Goal: Task Accomplishment & Management: Manage account settings

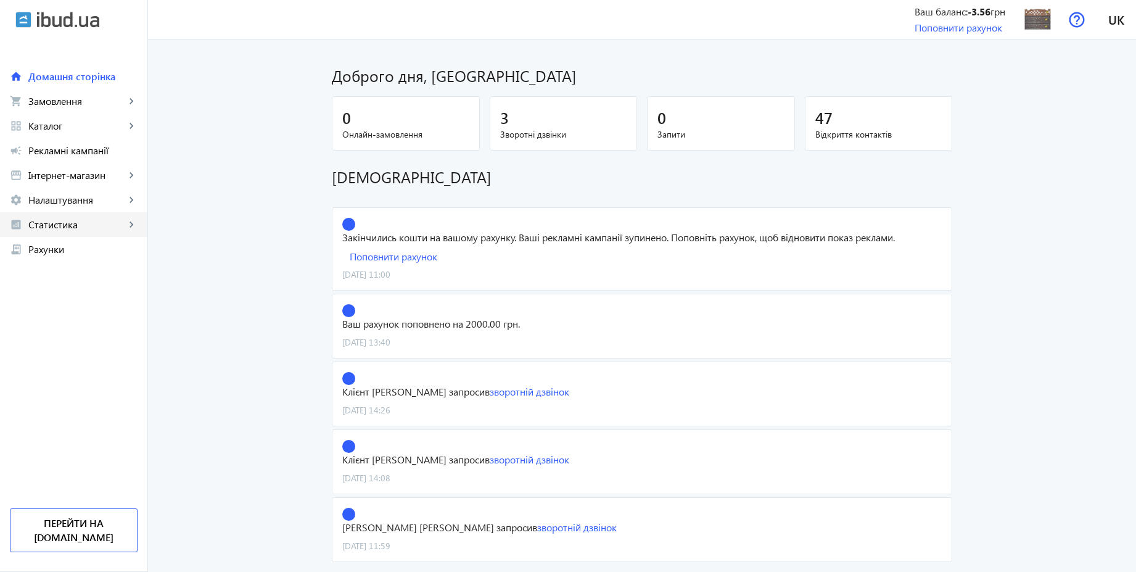
click at [62, 223] on span "Статистика" at bounding box center [76, 224] width 97 height 12
click at [63, 323] on span "Витрати" at bounding box center [90, 323] width 96 height 12
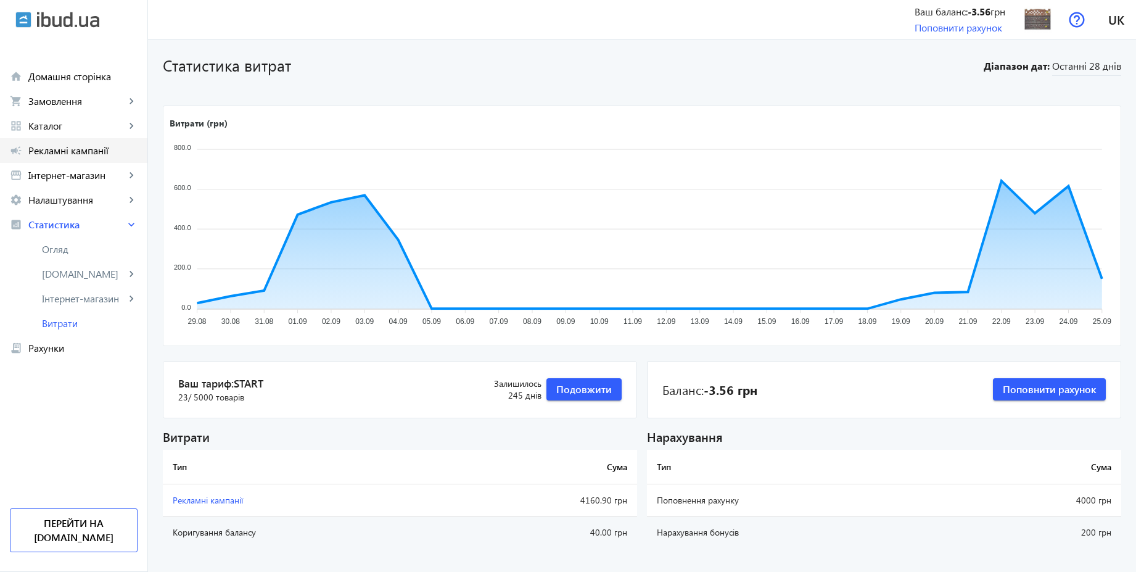
click at [49, 144] on span "Рекламні кампанії" at bounding box center [82, 150] width 109 height 12
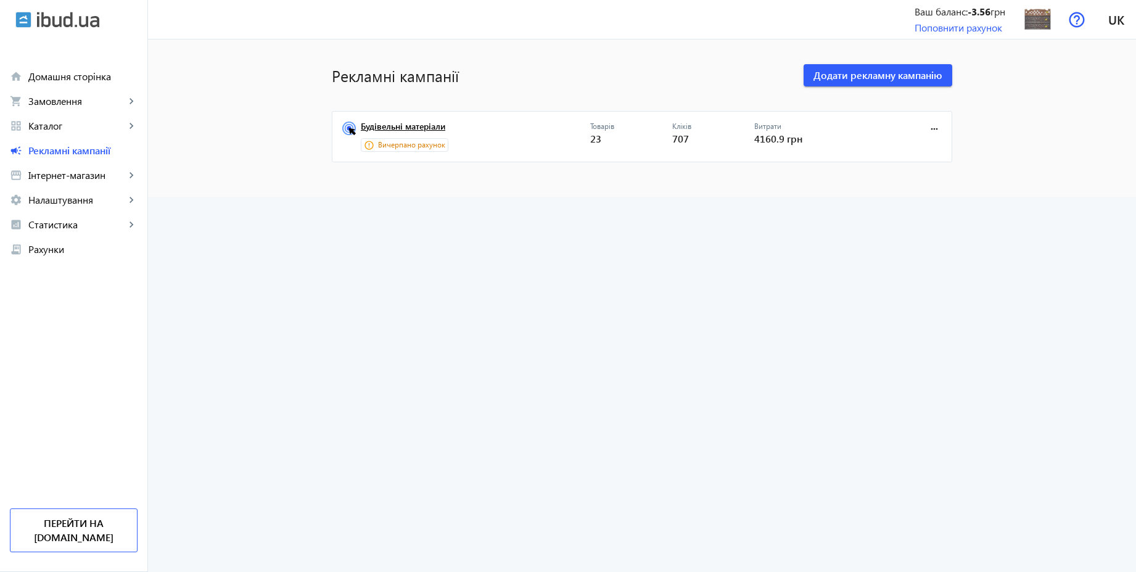
click at [404, 131] on link "Будівельні матеріали" at bounding box center [475, 129] width 229 height 17
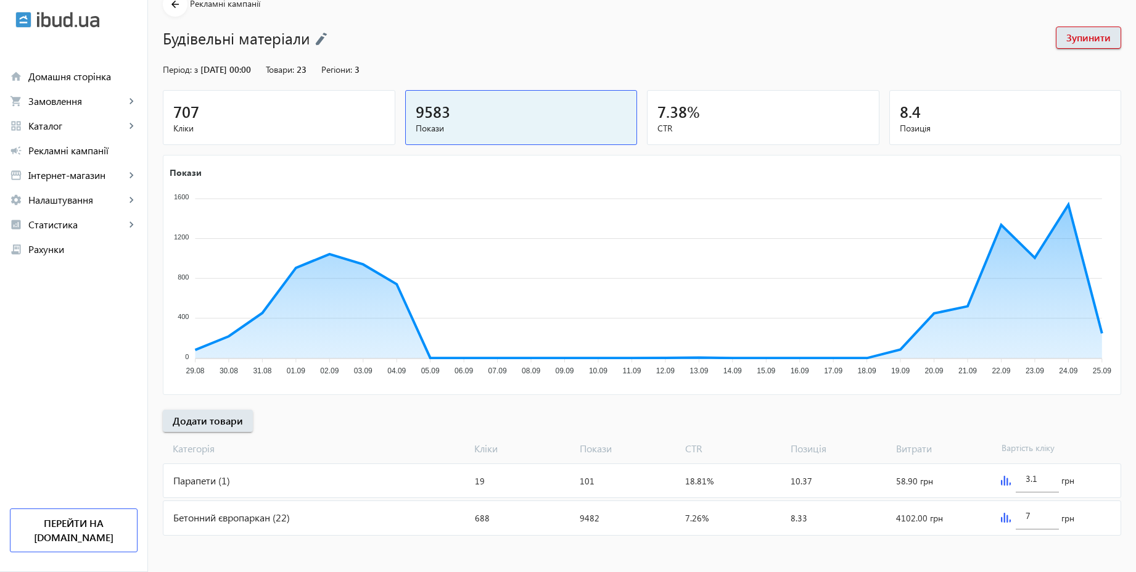
scroll to position [63, 0]
click at [292, 513] on div "Бетонний європаркан (22)" at bounding box center [316, 516] width 306 height 33
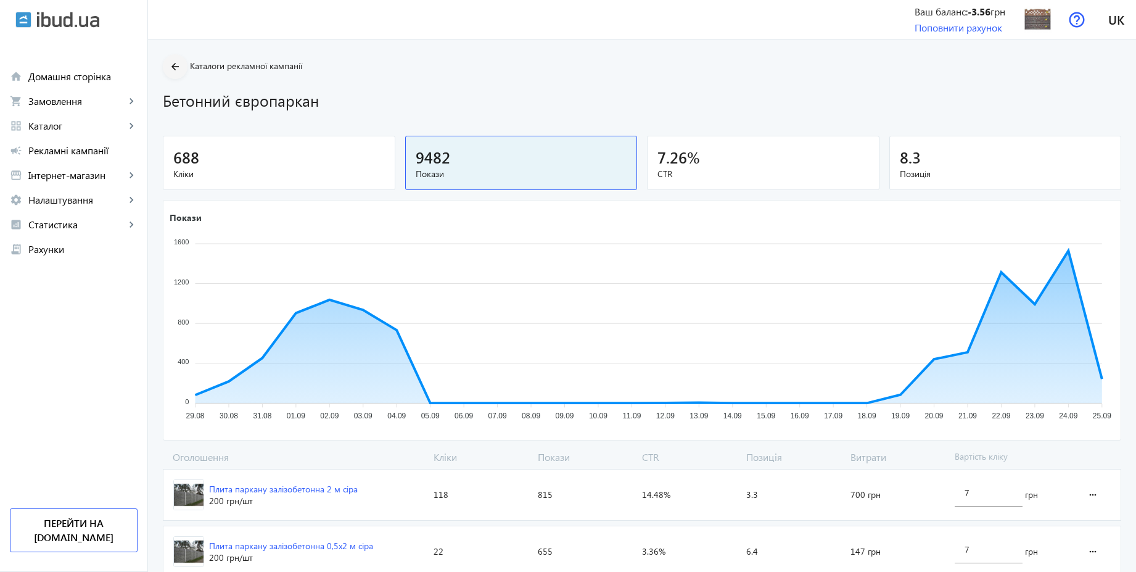
click at [168, 67] on mat-icon "arrow_back" at bounding box center [175, 66] width 15 height 15
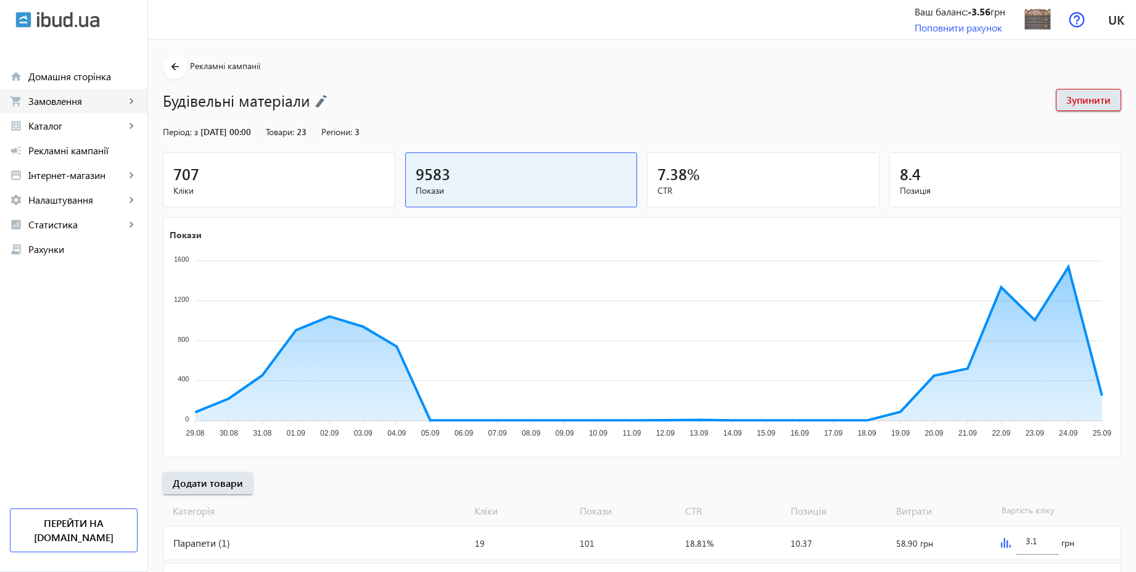
click at [67, 108] on link "shopping_cart Замовлення keyboard_arrow_right" at bounding box center [73, 101] width 147 height 25
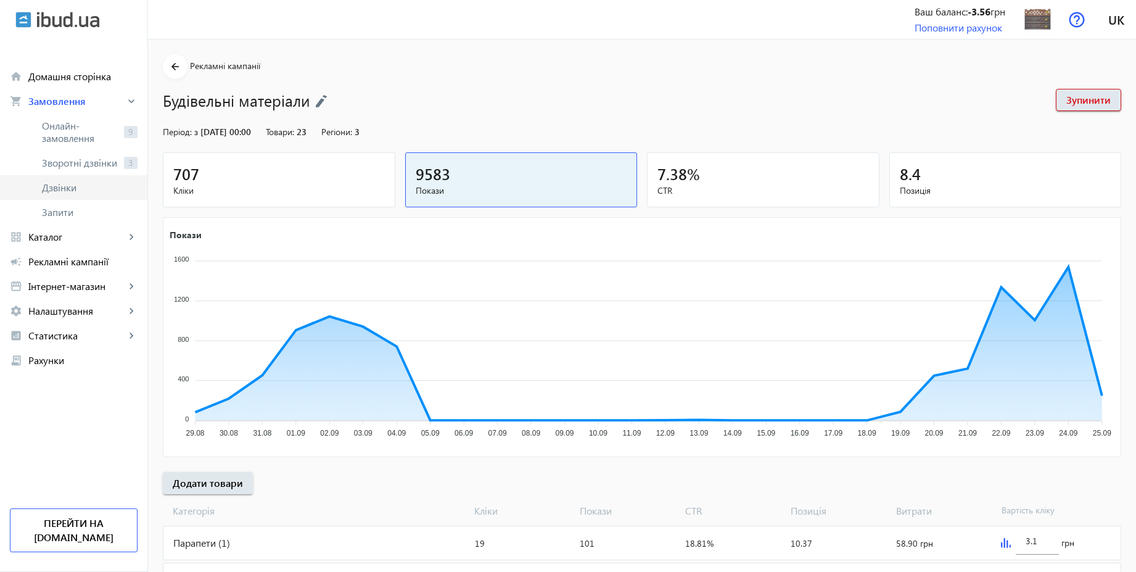
click at [72, 184] on span "Дзвінки" at bounding box center [90, 187] width 96 height 12
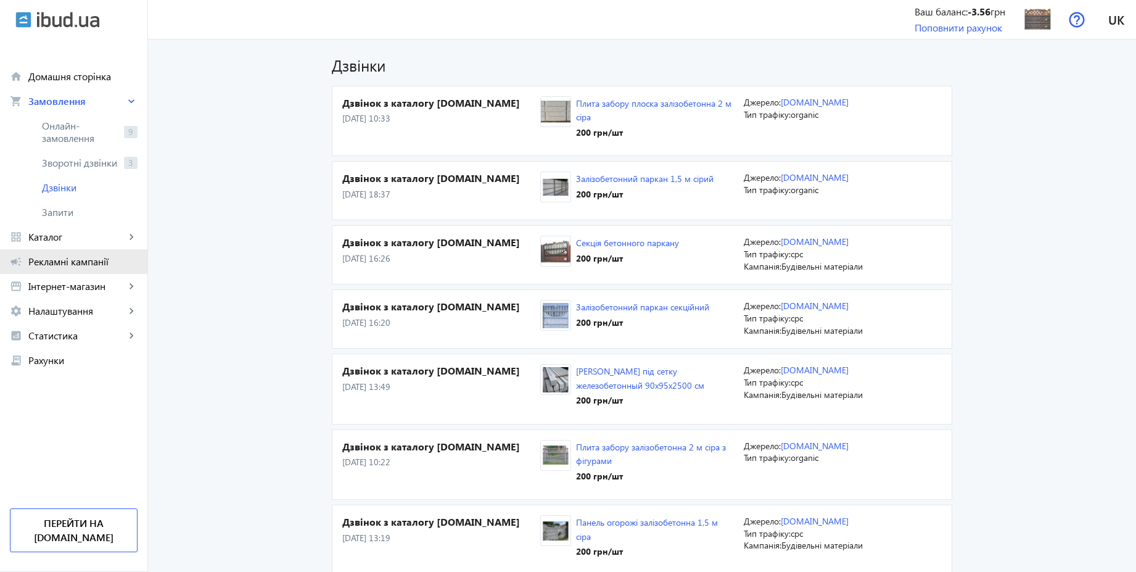
click at [73, 271] on link "campaign Рекламні кампанії" at bounding box center [73, 261] width 147 height 25
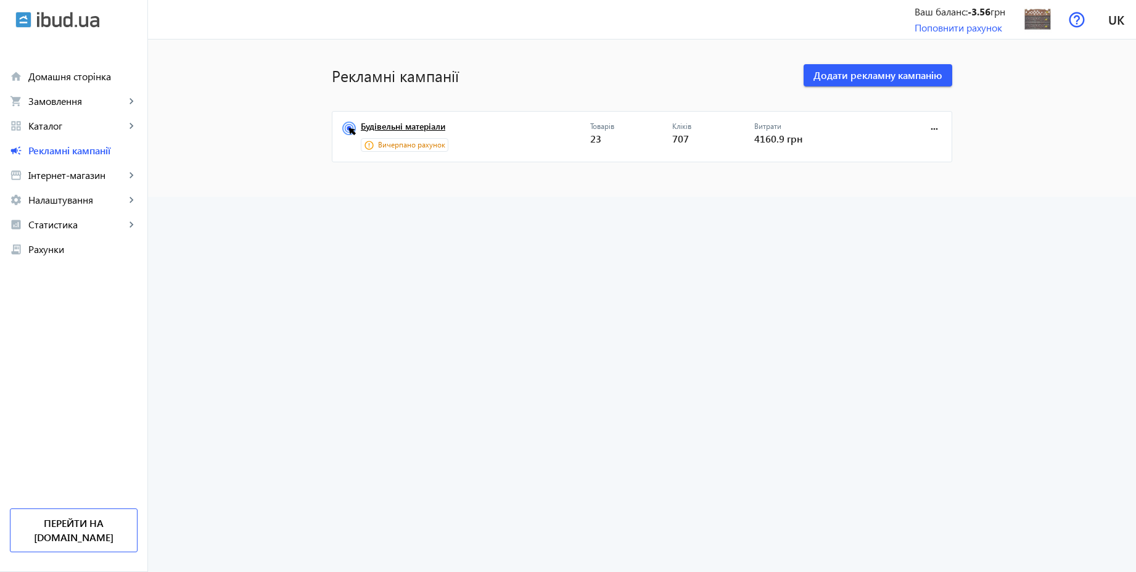
click at [416, 128] on link "Будівельні матеріали" at bounding box center [475, 129] width 229 height 17
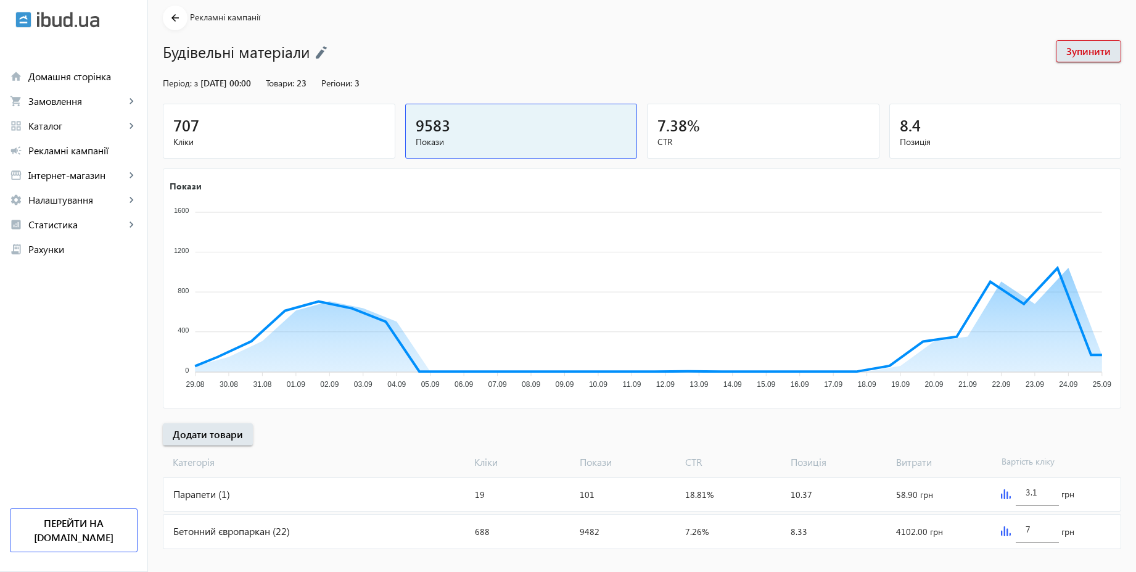
scroll to position [63, 0]
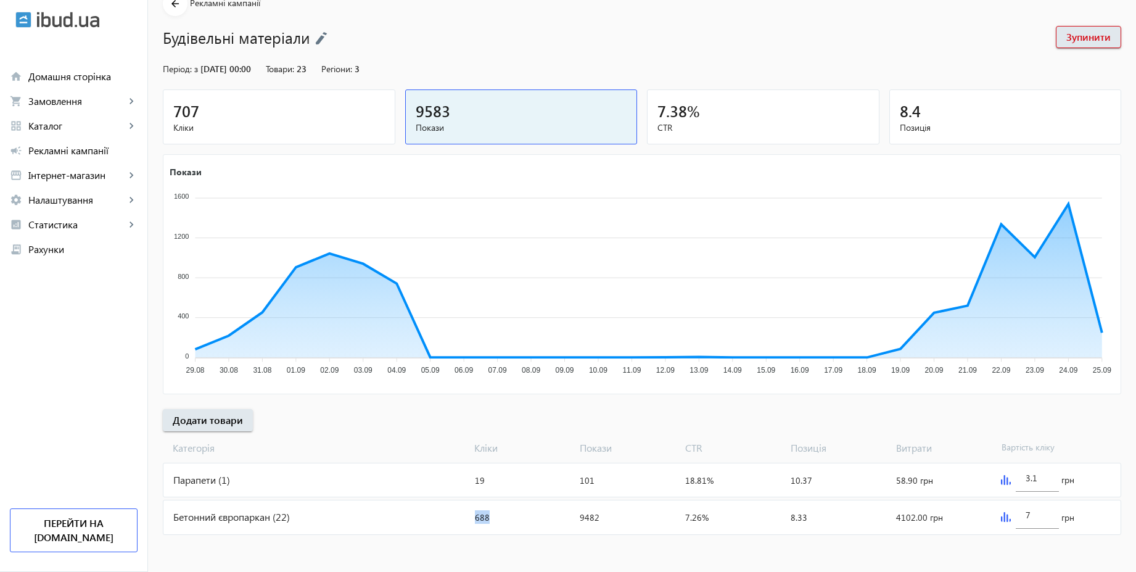
copy mat-card "Бетонний європаркан (22) Кліки: 688"
drag, startPoint x: 486, startPoint y: 519, endPoint x: 463, endPoint y: 517, distance: 23.5
click at [463, 517] on mat-card "Бетонний європаркан (22) Кліки: 688 Покази: 9482 CTR: 7.26% Позиція: 8.33 Витра…" at bounding box center [642, 516] width 958 height 35
click at [435, 564] on mat-sidenav-content "arrow_back Рекламні кампанії Будівельні матеріали Зупинити Період: з [DATE] 00:…" at bounding box center [642, 274] width 988 height 595
click at [46, 227] on span "Статистика" at bounding box center [76, 224] width 97 height 12
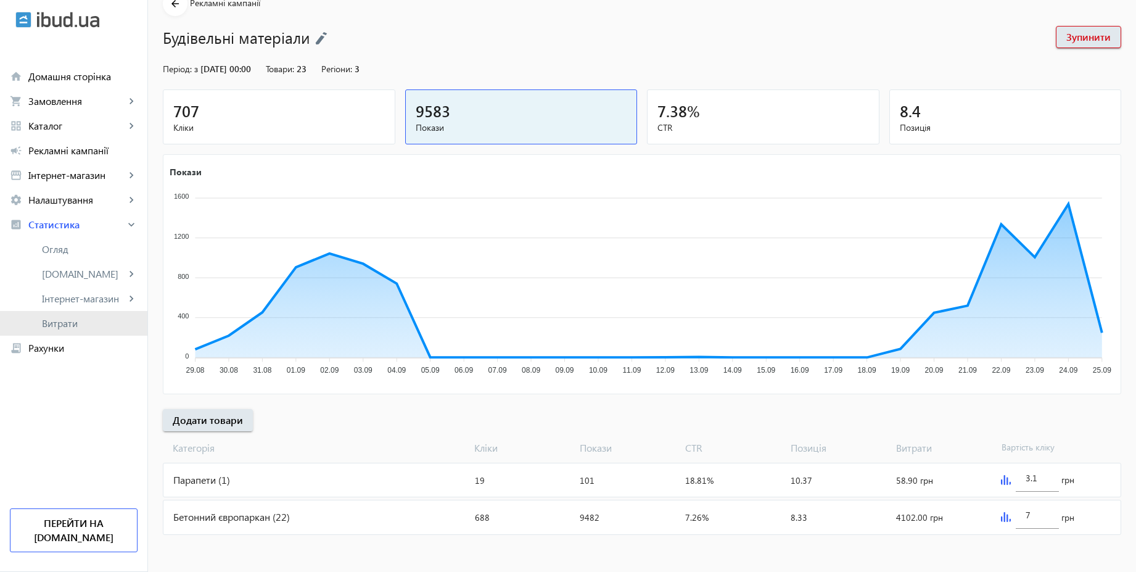
click at [56, 324] on span "Витрати" at bounding box center [90, 323] width 96 height 12
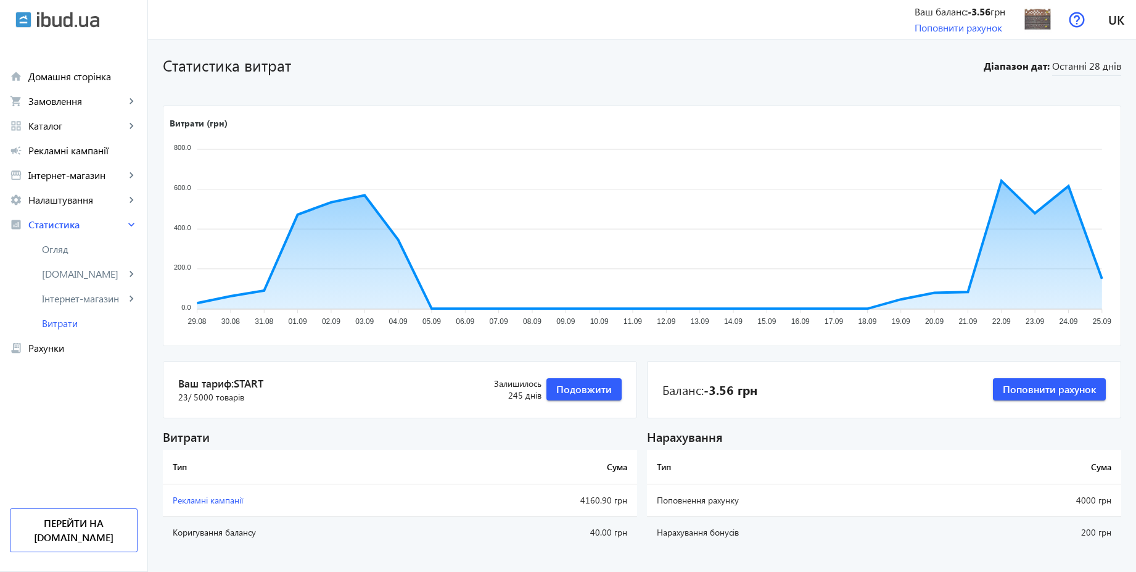
scroll to position [23, 0]
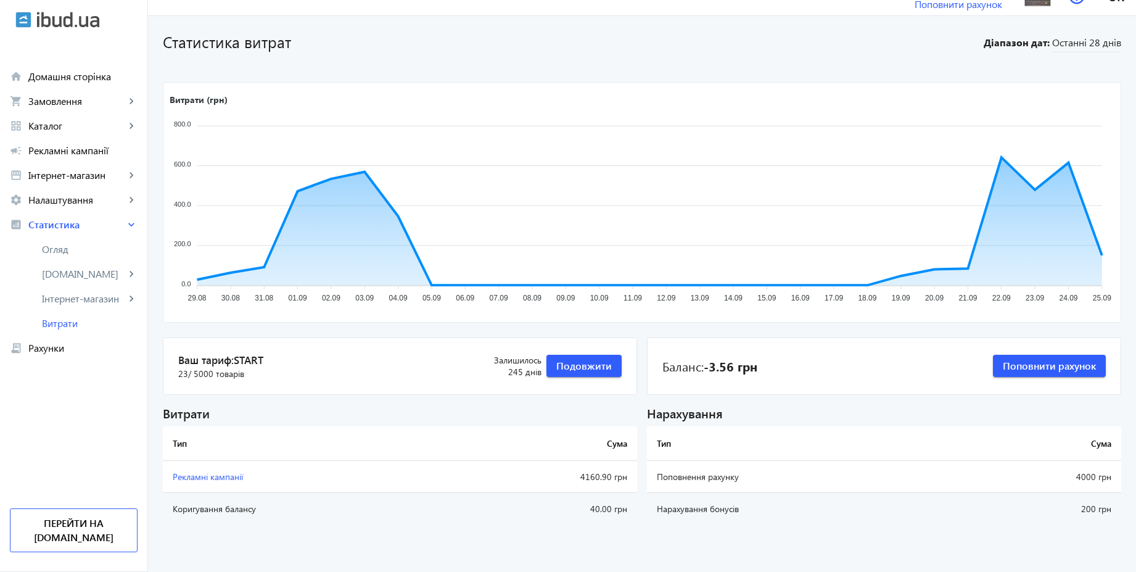
click at [953, 57] on div "Статистика витрат Діапазон дат: Останні 28 днів [PERSON_NAME] (грн) 800.0 800.0…" at bounding box center [642, 280] width 988 height 499
click at [73, 155] on span "Рекламні кампанії" at bounding box center [82, 150] width 109 height 12
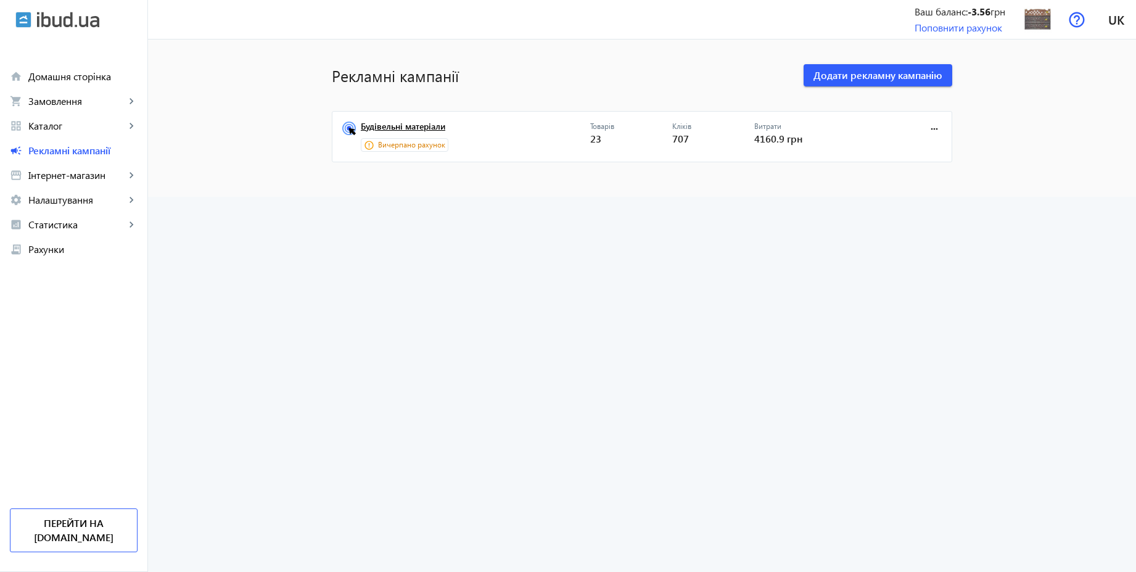
click at [421, 121] on link "Будівельні матеріали" at bounding box center [475, 129] width 229 height 17
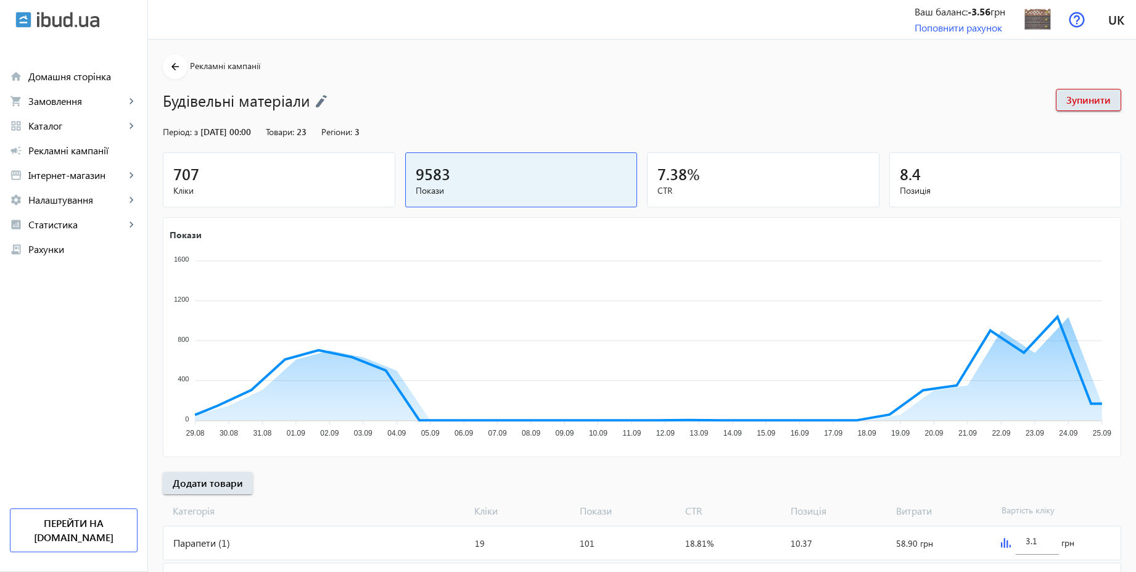
scroll to position [63, 0]
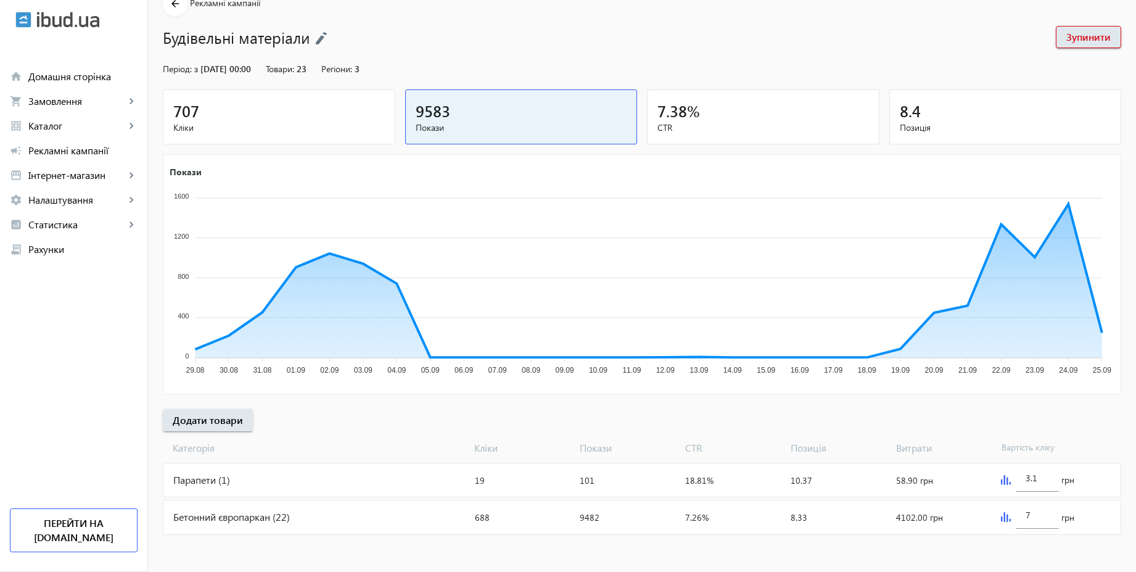
click at [1007, 520] on img at bounding box center [1006, 517] width 10 height 10
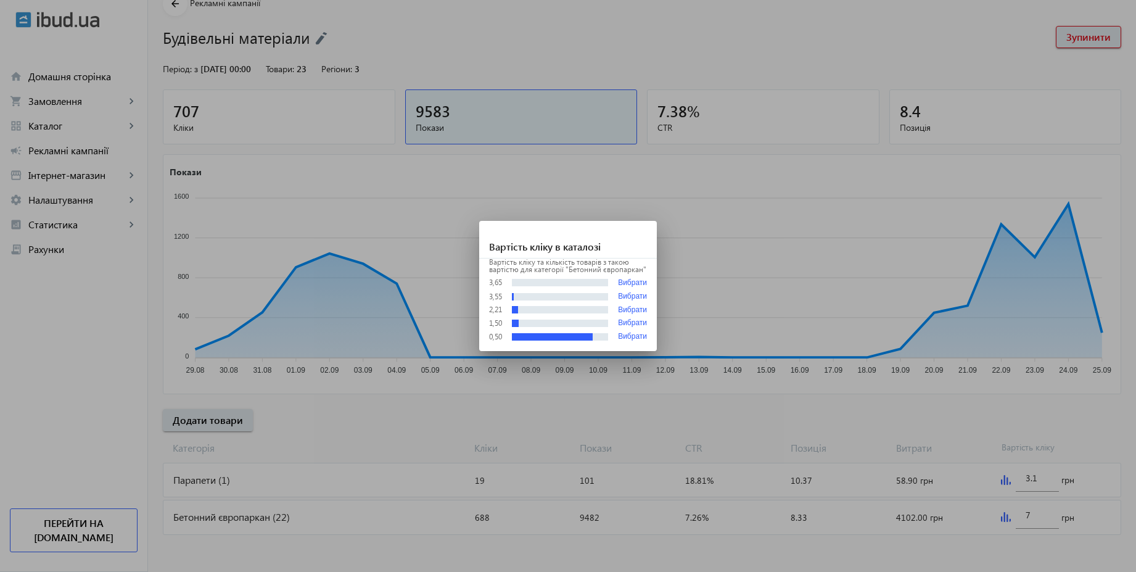
scroll to position [0, 0]
click at [958, 47] on div at bounding box center [568, 286] width 1136 height 572
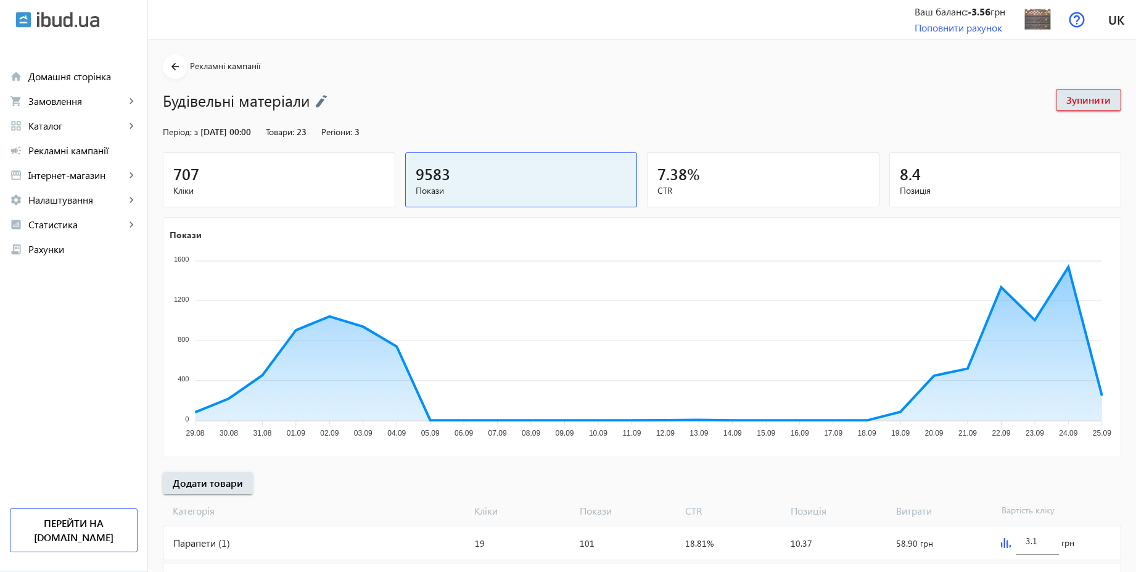
scroll to position [63, 0]
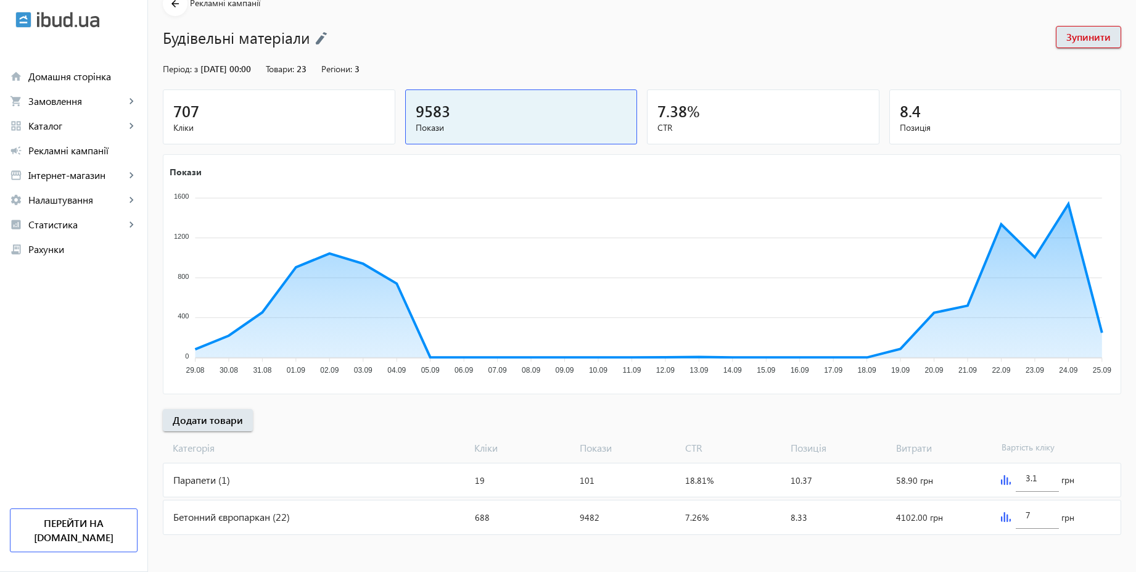
click at [249, 102] on div "707" at bounding box center [278, 111] width 211 height 22
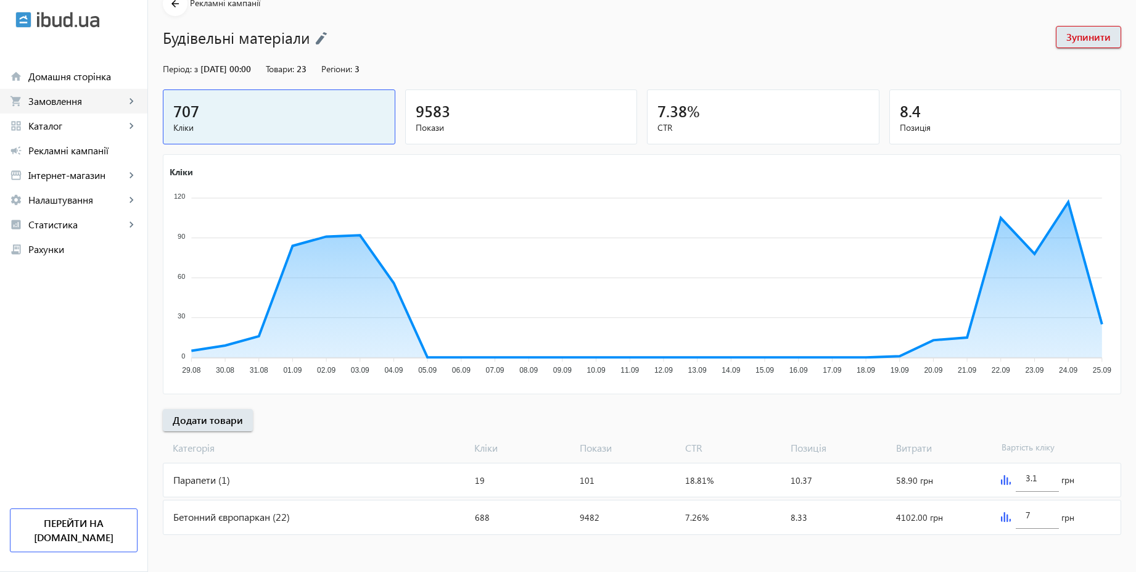
click at [57, 103] on span "Замовлення" at bounding box center [76, 101] width 97 height 12
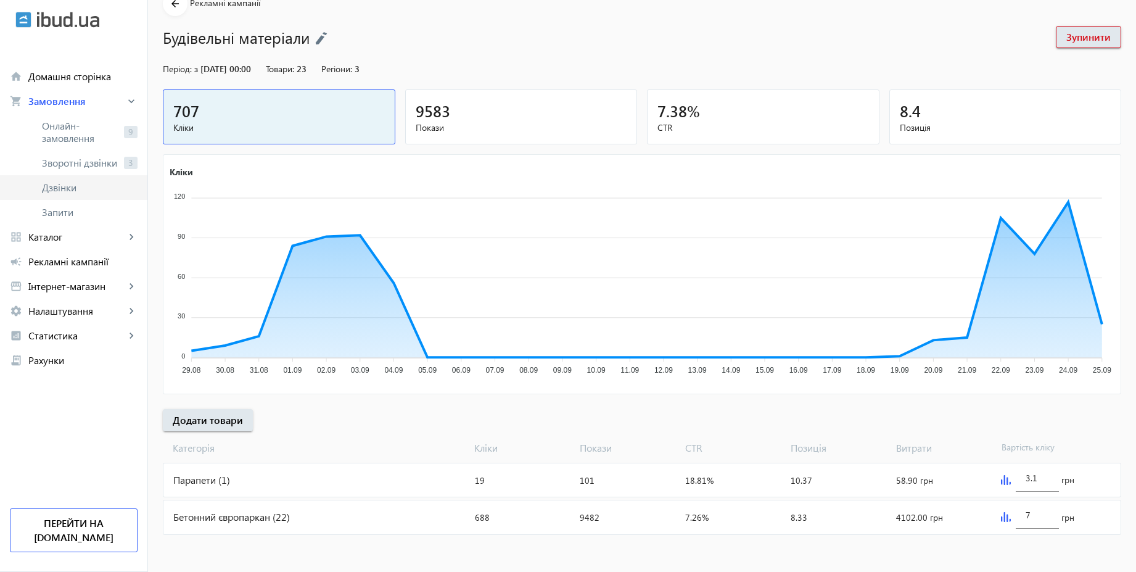
click at [65, 191] on span "Дзвінки" at bounding box center [90, 187] width 96 height 12
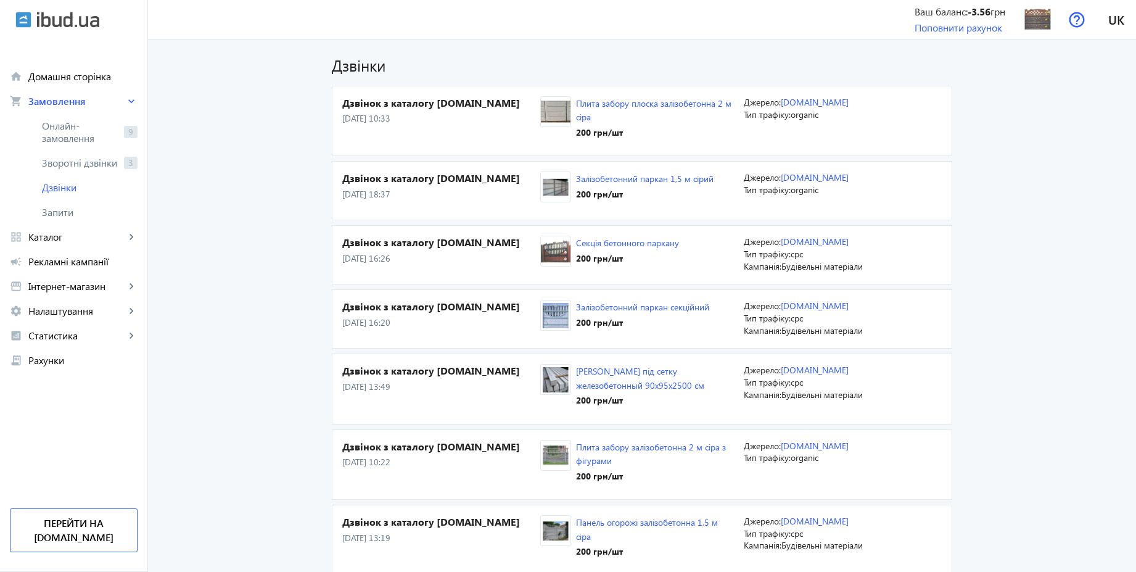
scroll to position [74, 0]
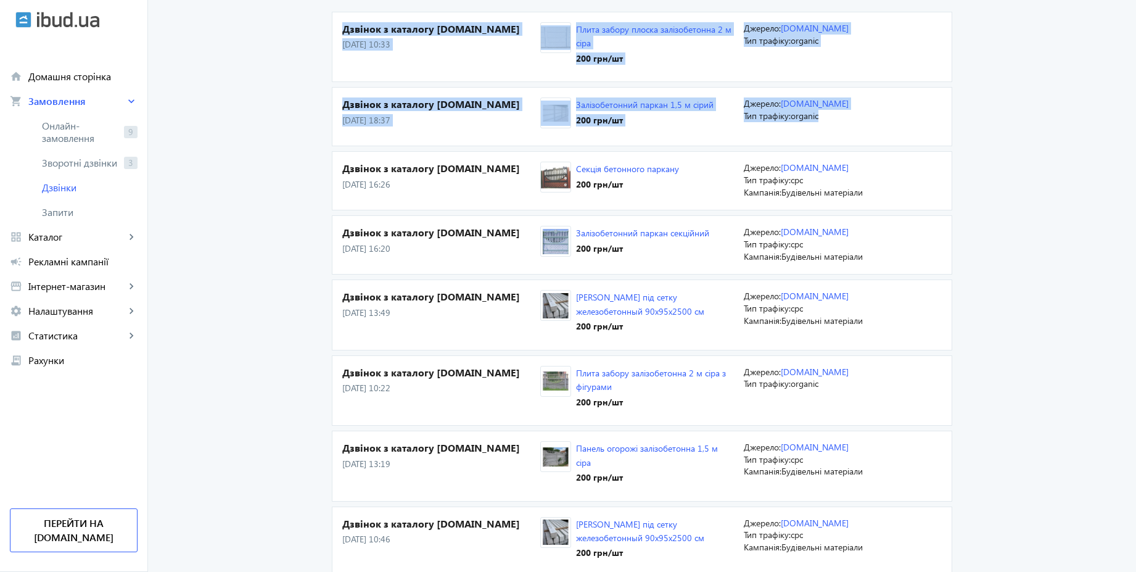
drag, startPoint x: 1142, startPoint y: 116, endPoint x: 1141, endPoint y: 9, distance: 107.3
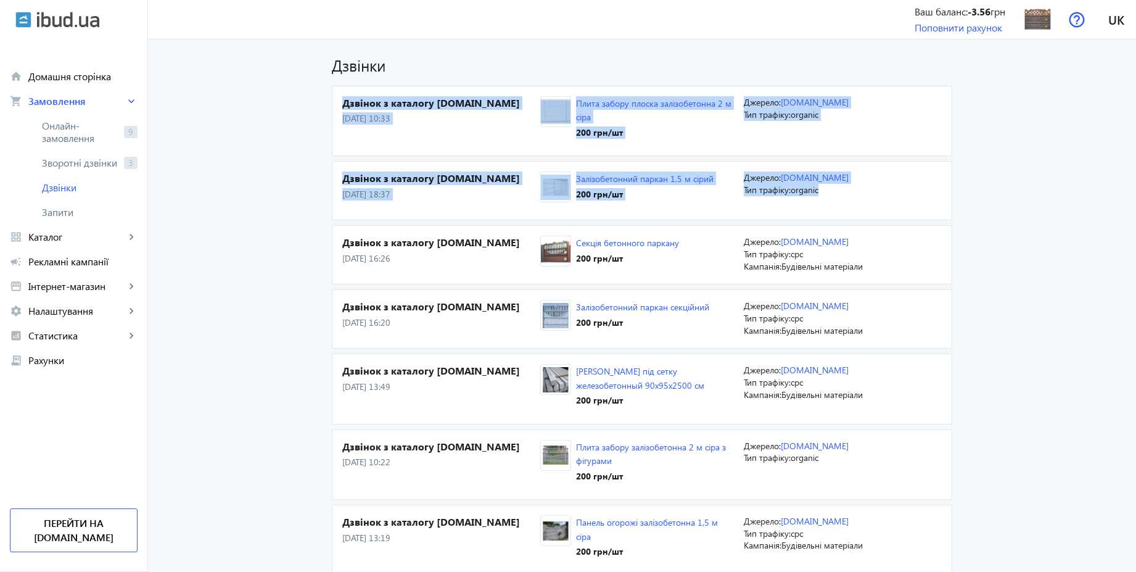
scroll to position [0, 0]
click at [1034, 25] on img at bounding box center [1037, 20] width 28 height 28
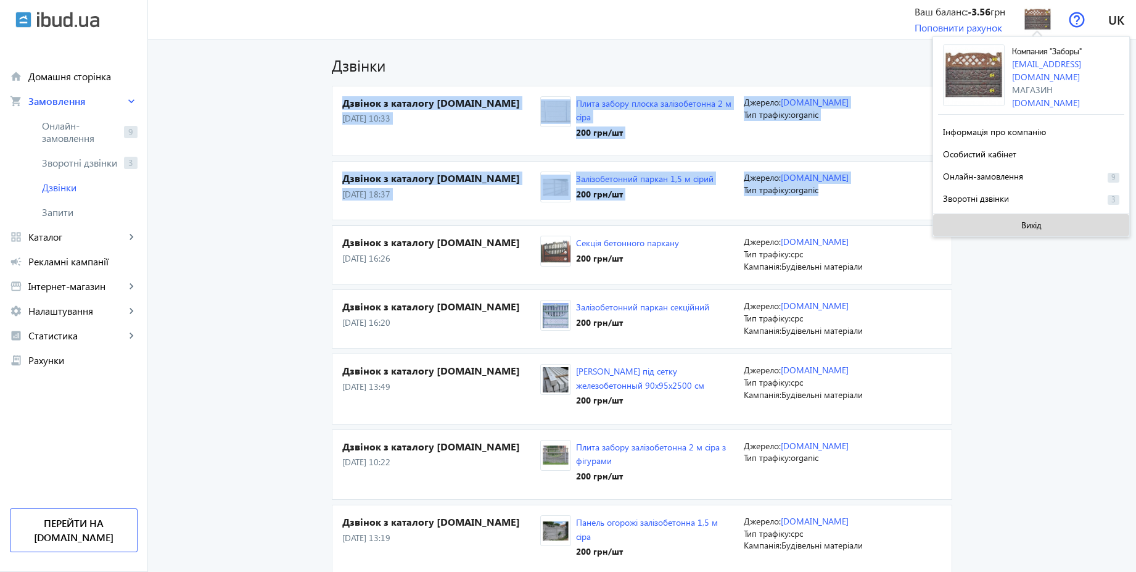
click at [1026, 225] on span "Вихід" at bounding box center [1031, 225] width 20 height 10
